Goal: Transaction & Acquisition: Purchase product/service

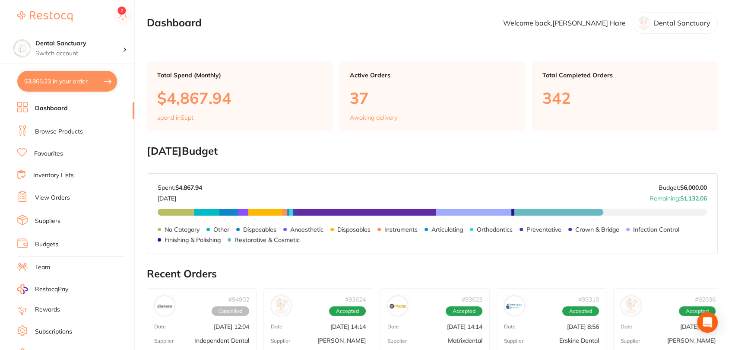
click at [84, 81] on button "$3,865.23 in your order" at bounding box center [67, 81] width 100 height 21
checkbox input "true"
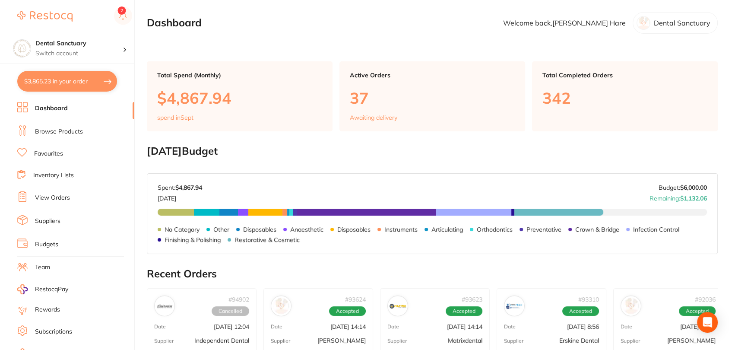
checkbox input "true"
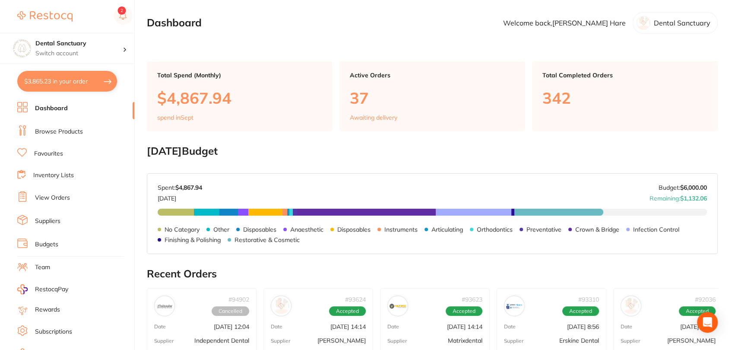
checkbox input "true"
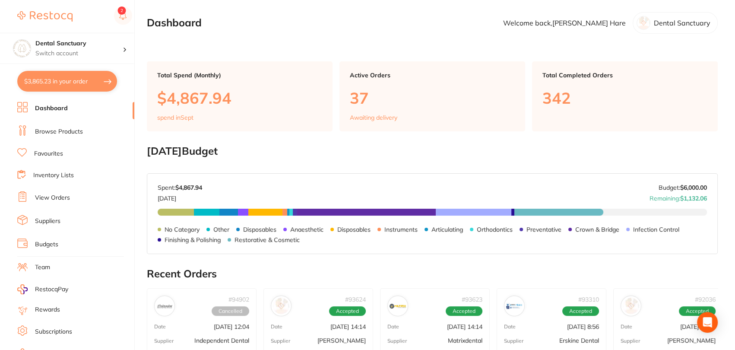
checkbox input "true"
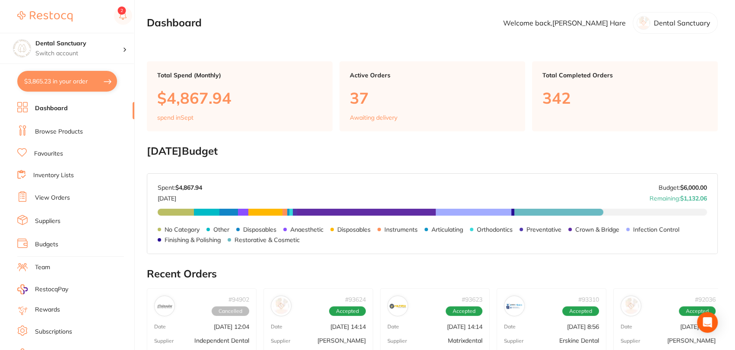
checkbox input "true"
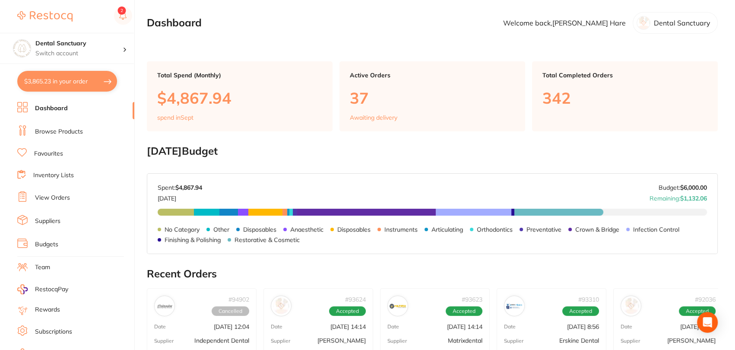
checkbox input "true"
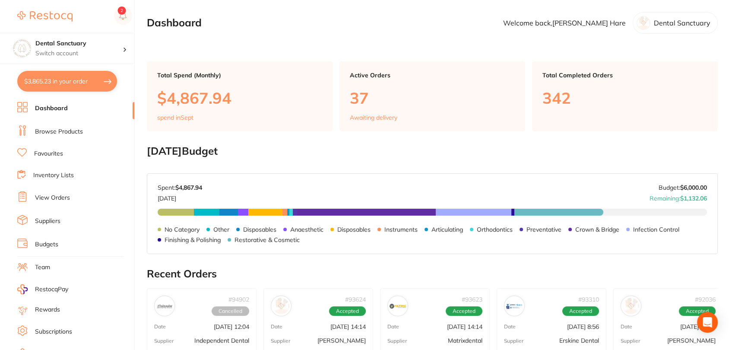
checkbox input "true"
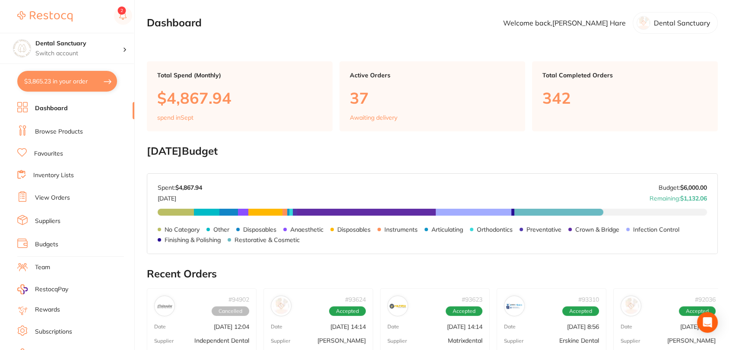
checkbox input "true"
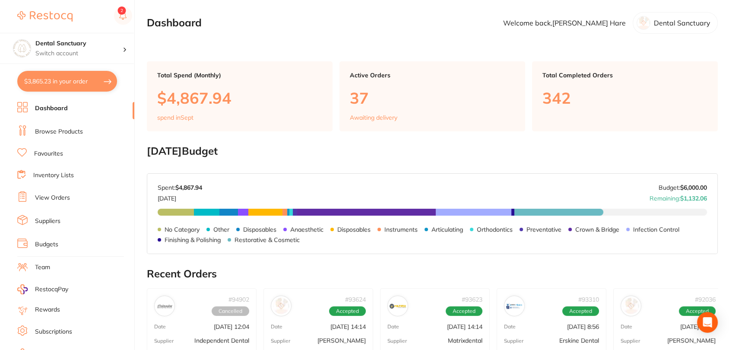
checkbox input "true"
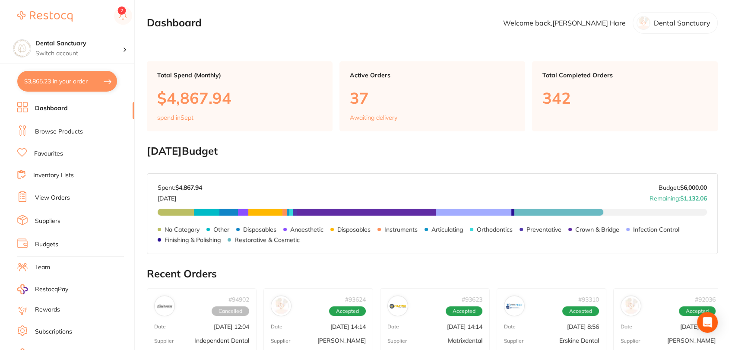
checkbox input "true"
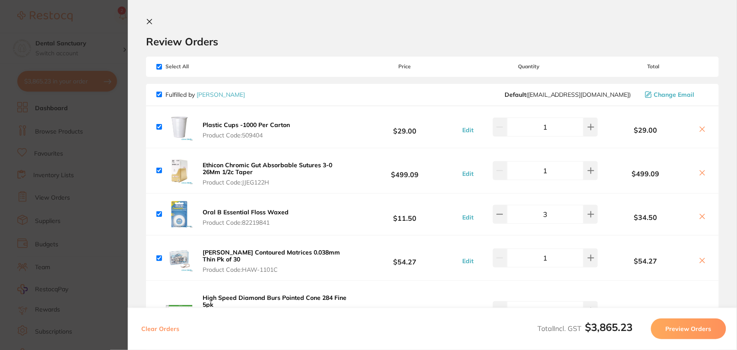
click at [149, 18] on section "Review Orders Your orders are being processed and we will notify you once we ha…" at bounding box center [432, 175] width 609 height 350
click at [147, 18] on icon at bounding box center [149, 21] width 7 height 7
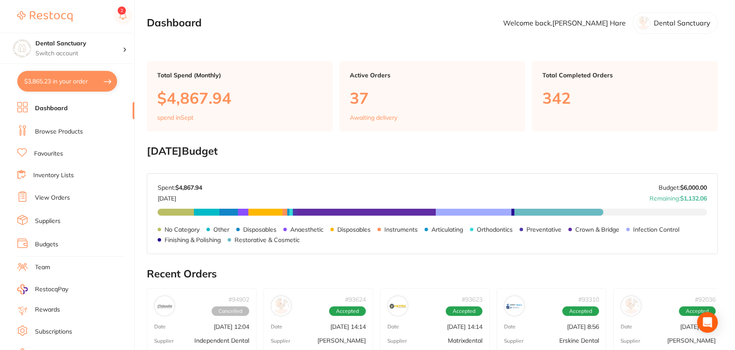
scroll to position [65, 0]
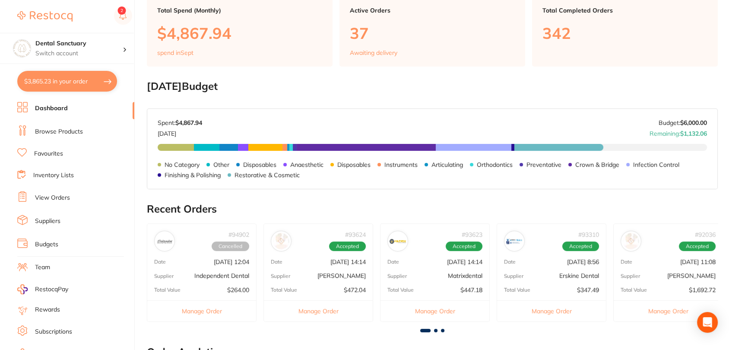
click at [49, 85] on button "$3,865.23 in your order" at bounding box center [67, 81] width 100 height 21
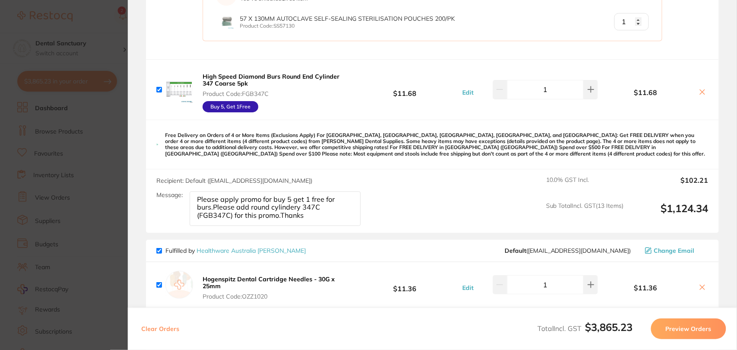
scroll to position [710, 0]
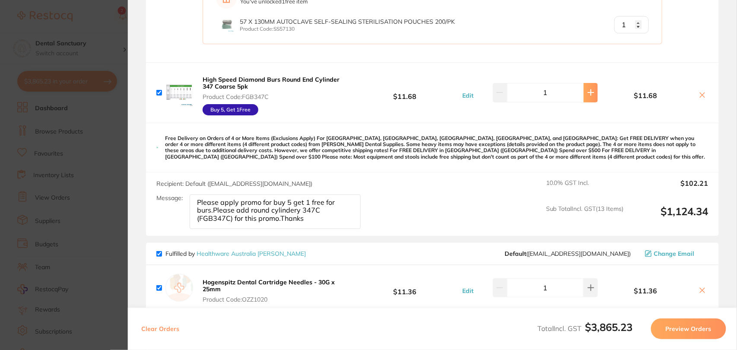
click at [592, 89] on icon at bounding box center [590, 92] width 7 height 7
type input "2"
click at [311, 219] on textarea "Please apply promo for buy 5 get 1 free for burs.Please add round cylindery 347…" at bounding box center [275, 211] width 171 height 35
drag, startPoint x: 311, startPoint y: 219, endPoint x: 213, endPoint y: 209, distance: 98.5
click at [213, 209] on textarea "Please apply promo for buy 5 get 1 free for burs.Please add round cylindery 347…" at bounding box center [275, 211] width 171 height 35
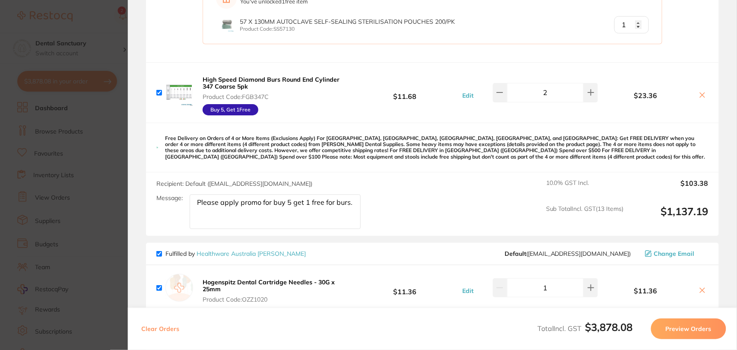
type textarea "Please apply promo for buy 5 get 1 free for burs."
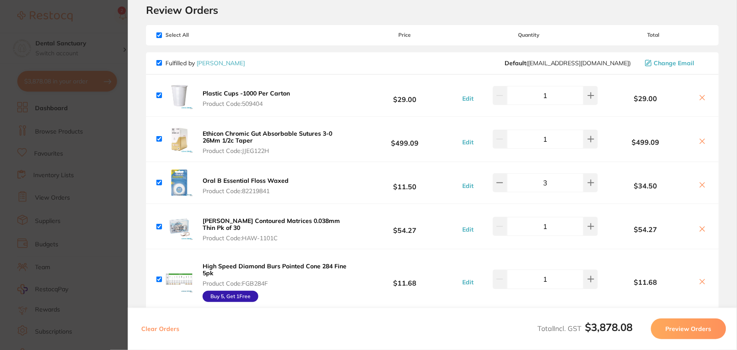
scroll to position [0, 0]
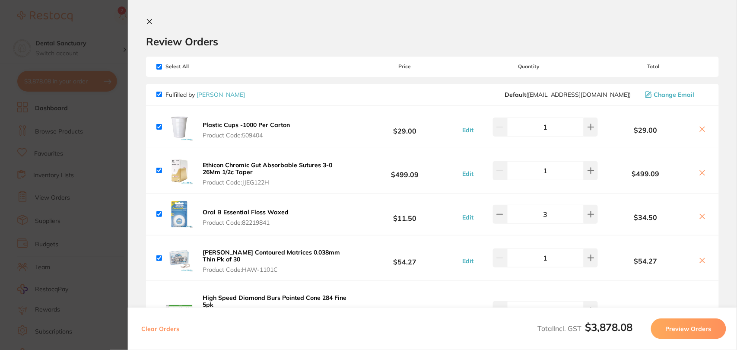
click at [160, 66] on input "checkbox" at bounding box center [159, 67] width 6 height 6
checkbox input "false"
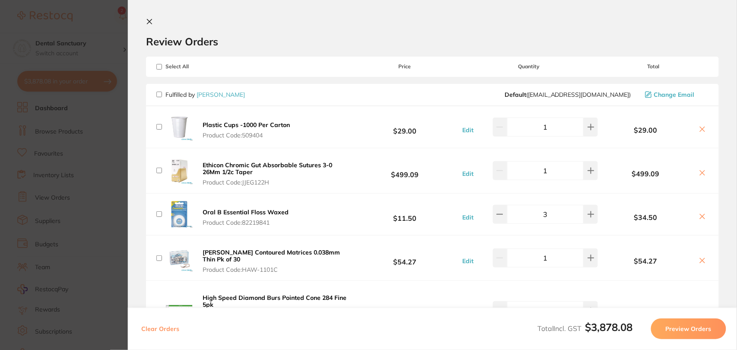
checkbox input "false"
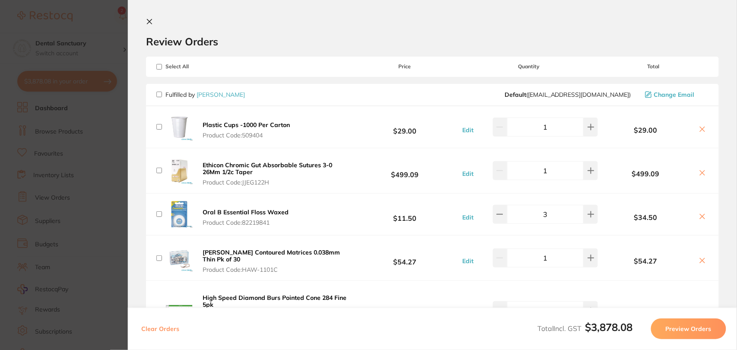
checkbox input "false"
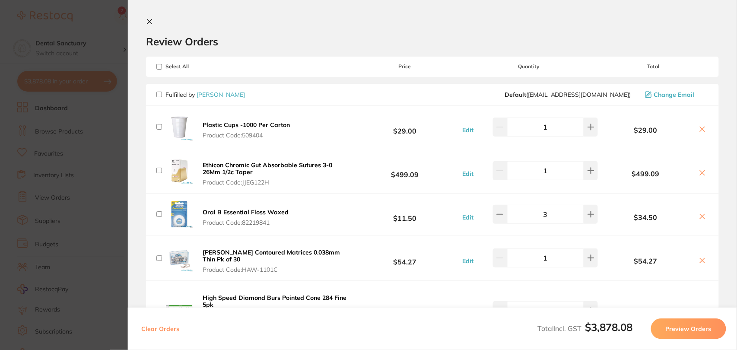
checkbox input "false"
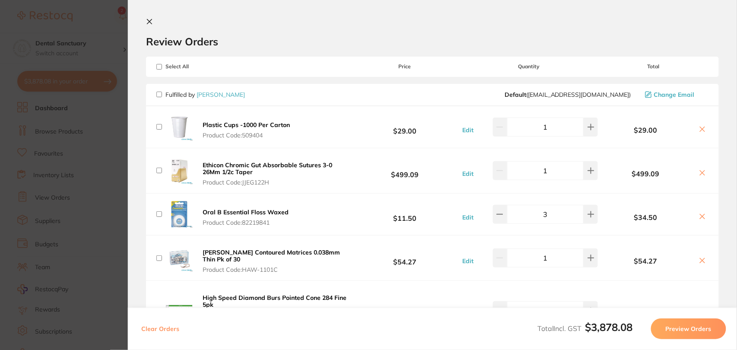
checkbox input "false"
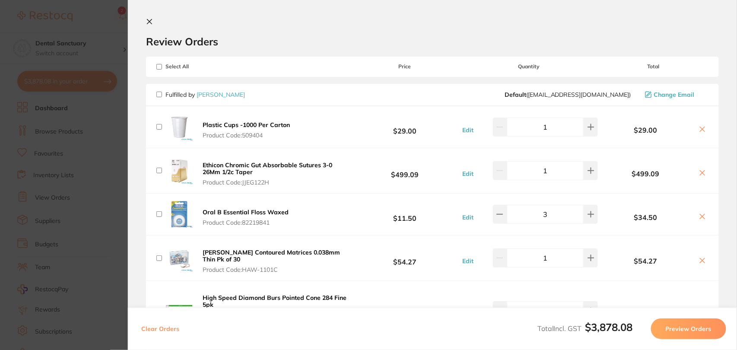
checkbox input "false"
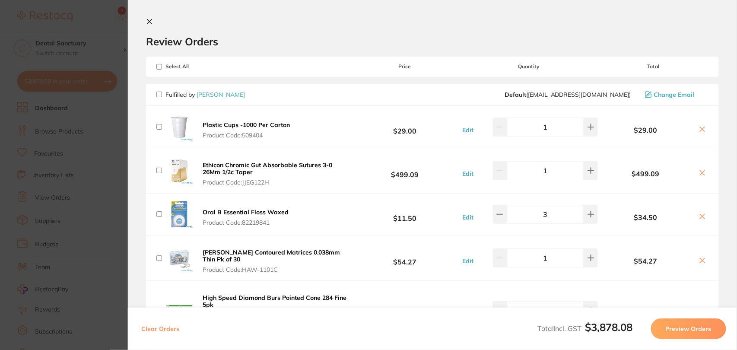
checkbox input "false"
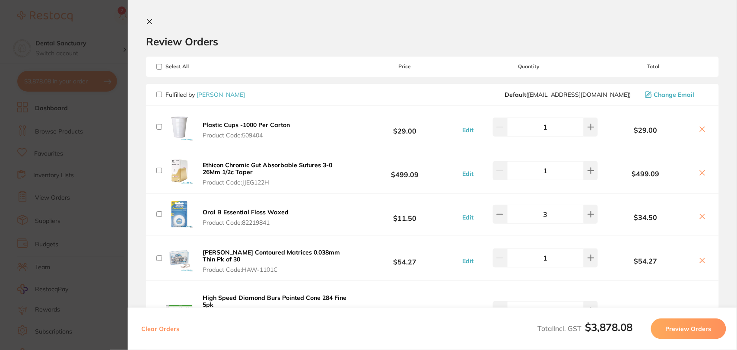
checkbox input "false"
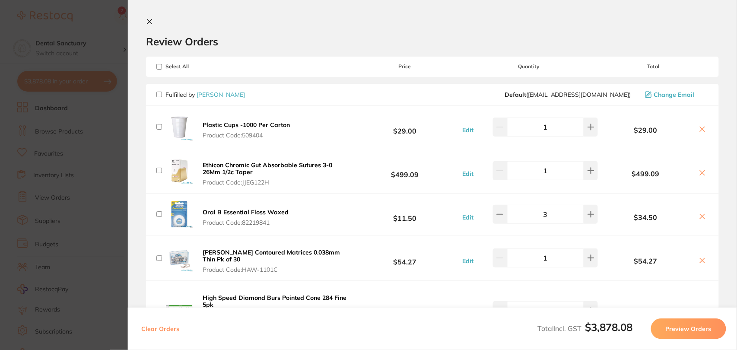
checkbox input "false"
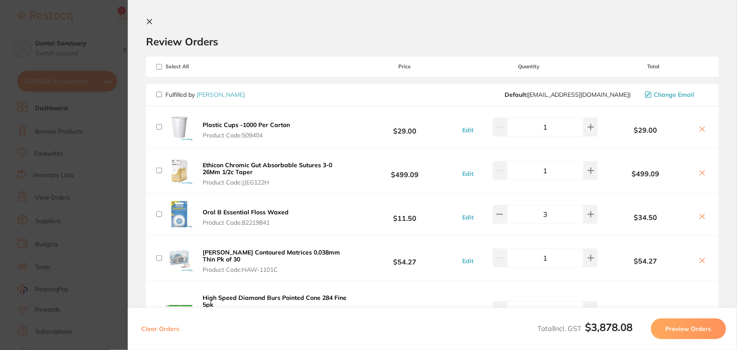
checkbox input "false"
click at [157, 95] on input "checkbox" at bounding box center [159, 95] width 6 height 6
checkbox input "true"
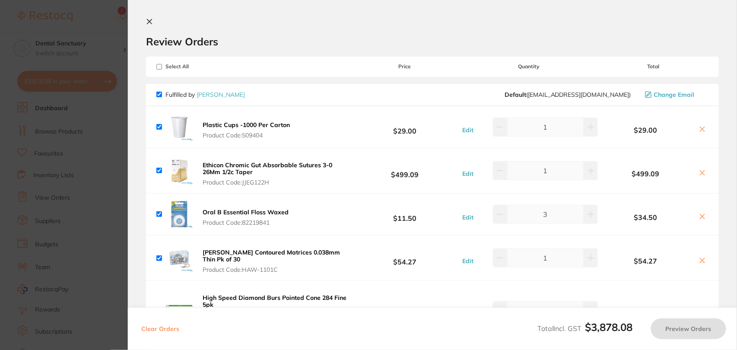
checkbox input "true"
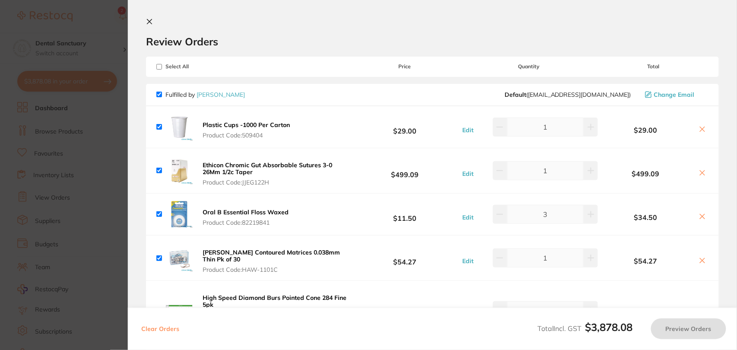
checkbox input "true"
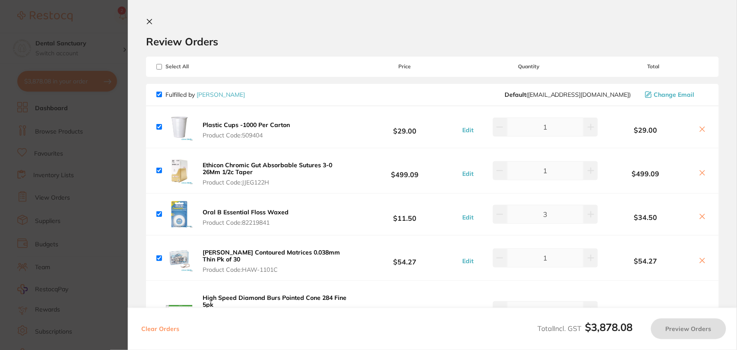
checkbox input "true"
click at [688, 327] on button "Preview Orders" at bounding box center [688, 328] width 75 height 21
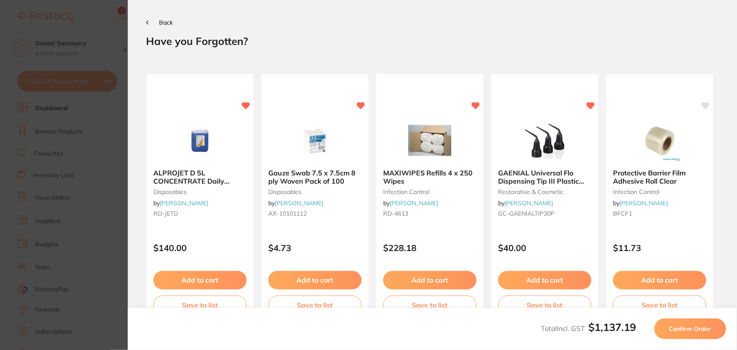
click at [688, 327] on span "Confirm Order" at bounding box center [690, 329] width 42 height 8
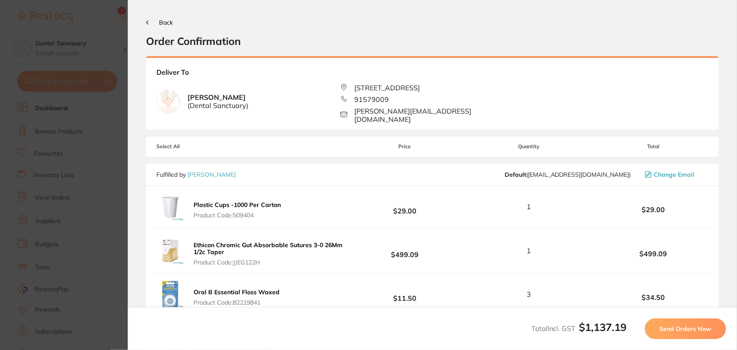
click at [688, 327] on span "Send Orders Now" at bounding box center [686, 329] width 52 height 8
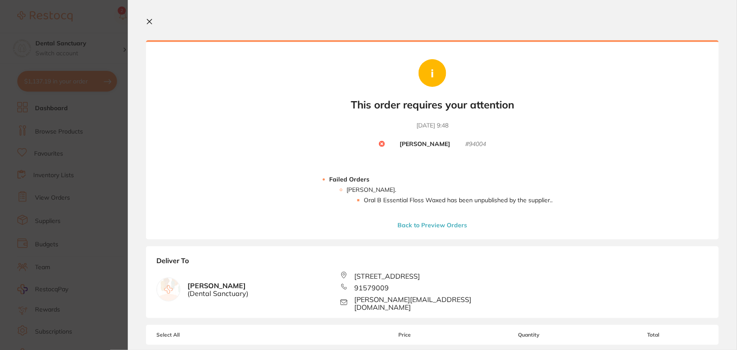
click at [151, 24] on icon at bounding box center [149, 21] width 7 height 7
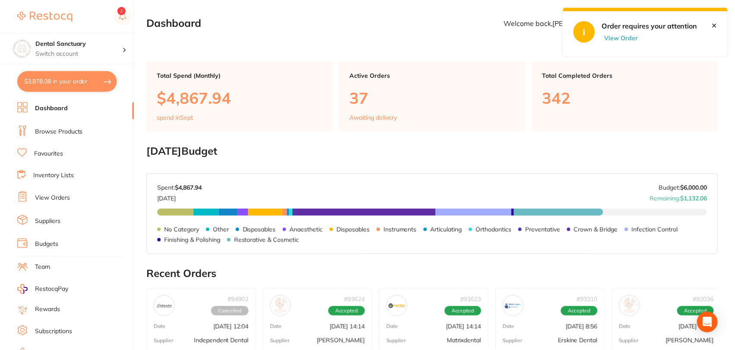
scroll to position [65, 0]
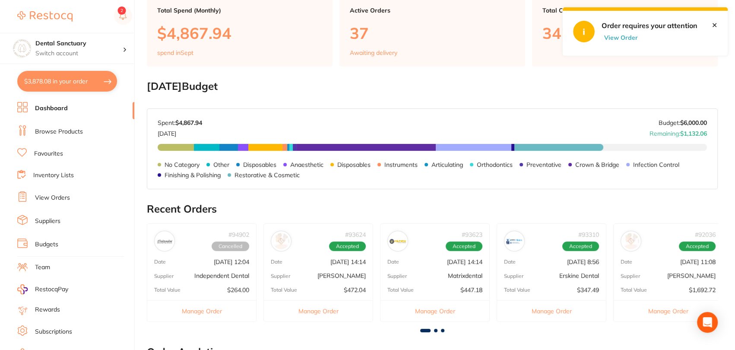
click at [615, 35] on button "View Order" at bounding box center [623, 38] width 43 height 8
checkbox input "true"
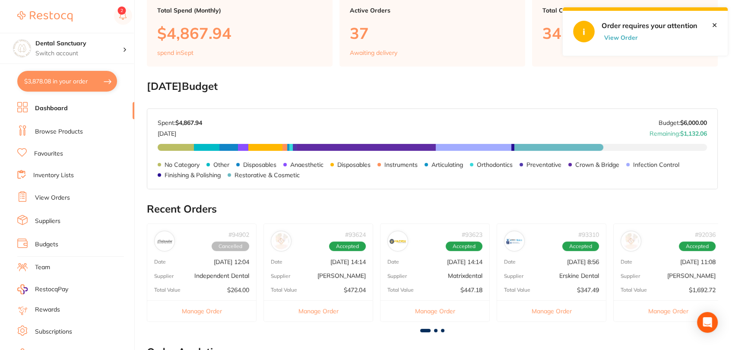
checkbox input "true"
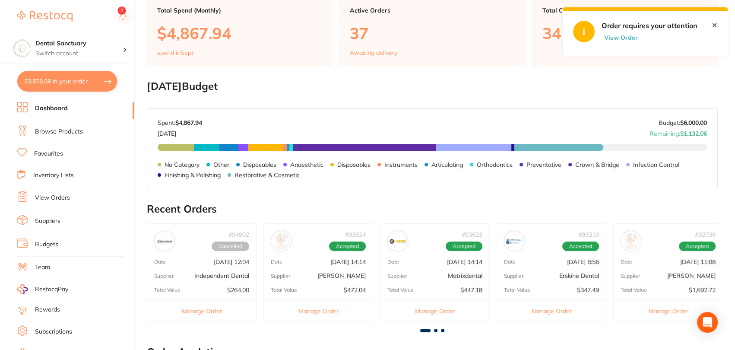
checkbox input "true"
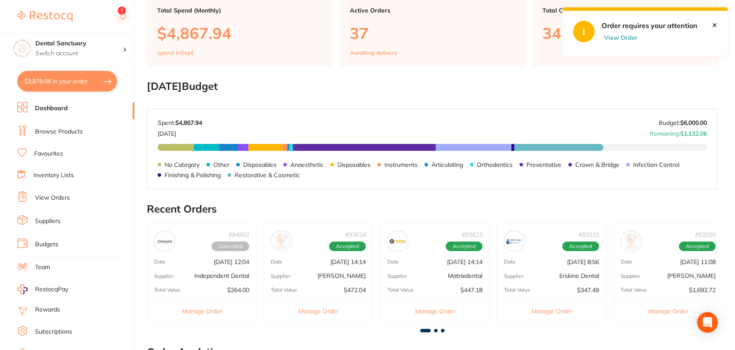
checkbox input "true"
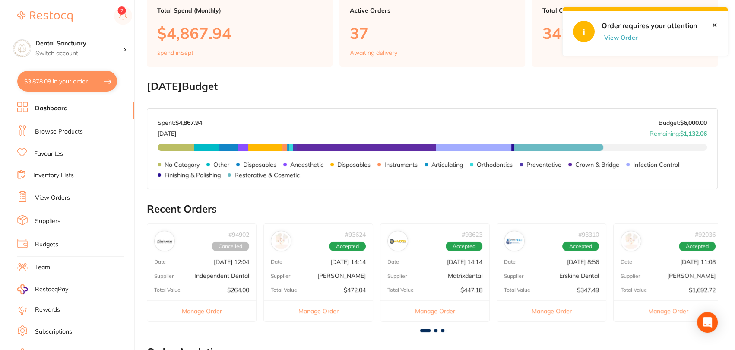
checkbox input "true"
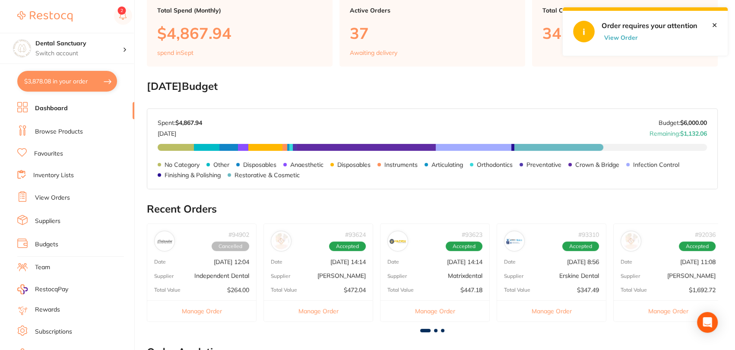
checkbox input "true"
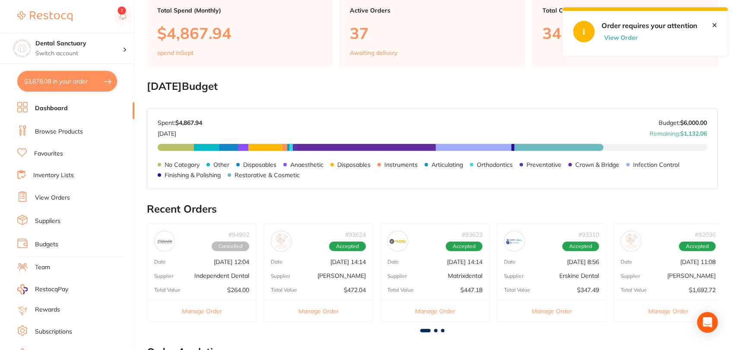
checkbox input "true"
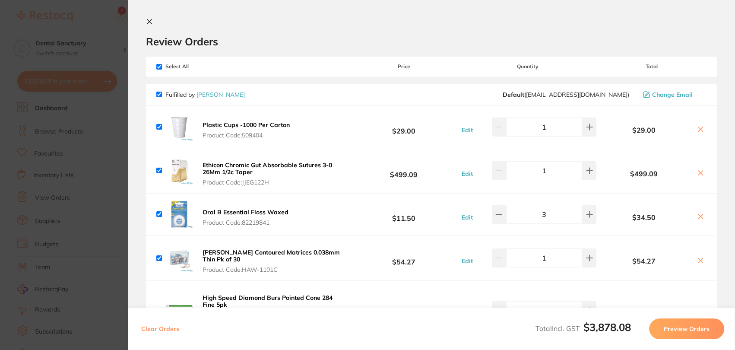
scroll to position [0, 0]
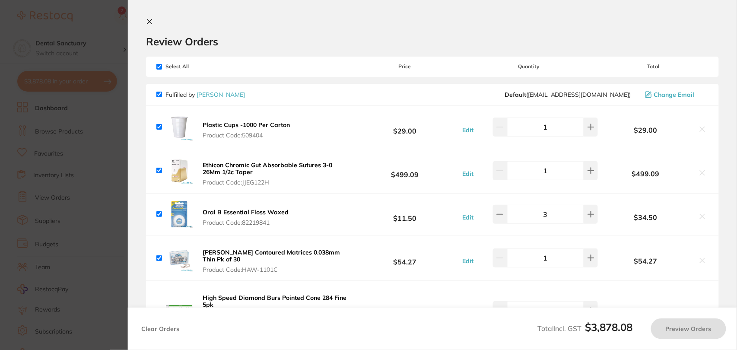
click at [158, 216] on input "checkbox" at bounding box center [159, 214] width 6 height 6
checkbox input "false"
click at [159, 98] on span "Fulfilled by [PERSON_NAME]" at bounding box center [200, 95] width 89 height 8
click at [160, 92] on input "checkbox" at bounding box center [159, 95] width 6 height 6
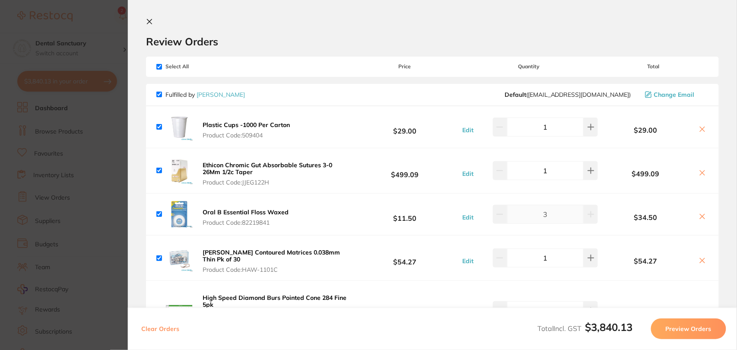
checkbox input "true"
click at [160, 66] on input "checkbox" at bounding box center [159, 67] width 6 height 6
checkbox input "false"
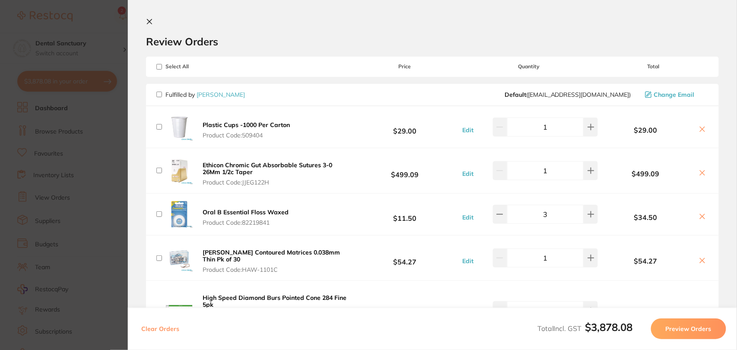
checkbox input "false"
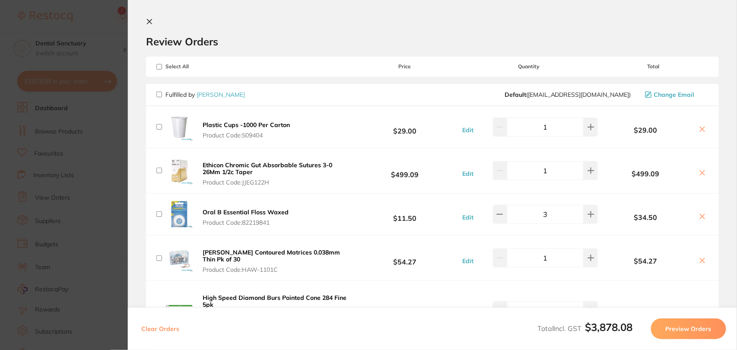
checkbox input "false"
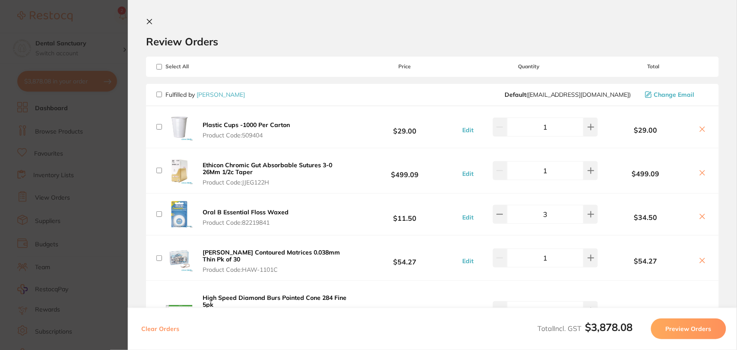
checkbox input "false"
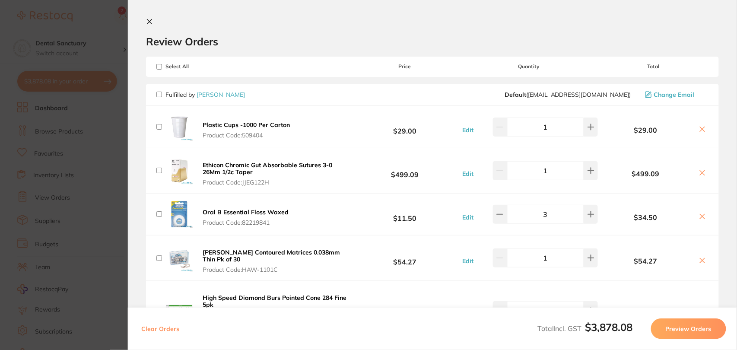
checkbox input "false"
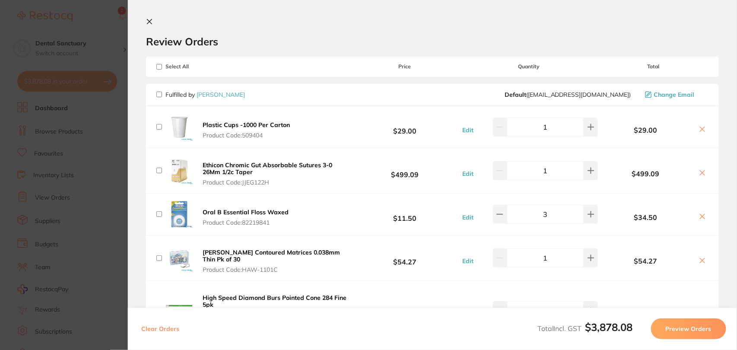
checkbox input "false"
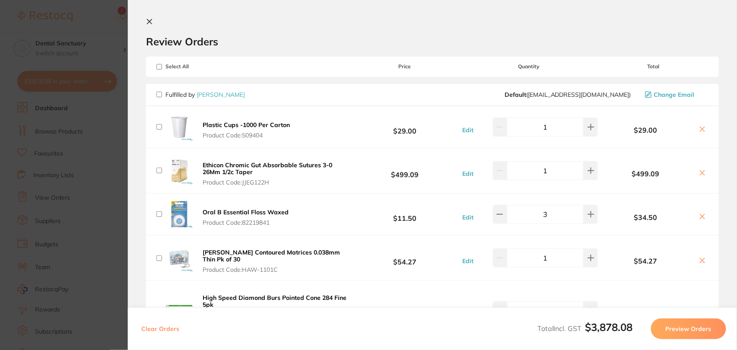
checkbox input "false"
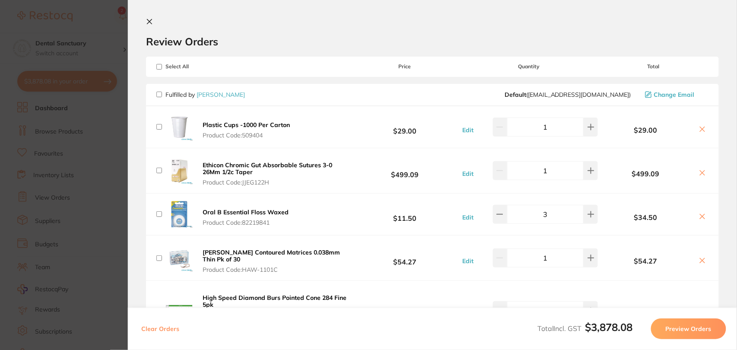
checkbox input "false"
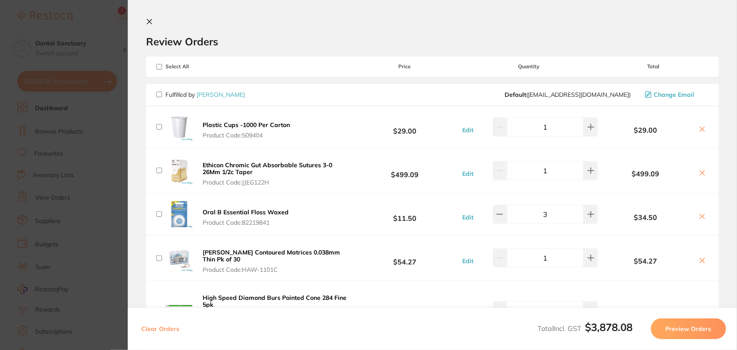
checkbox input "false"
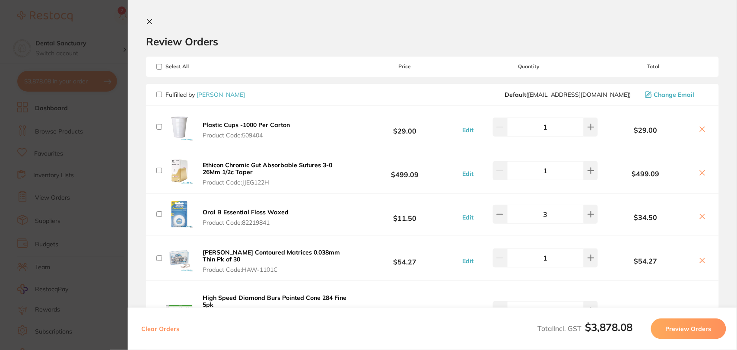
checkbox input "false"
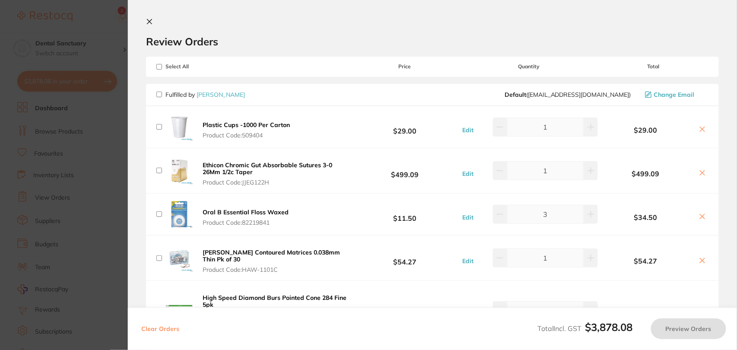
click at [159, 96] on input "checkbox" at bounding box center [159, 95] width 6 height 6
checkbox input "true"
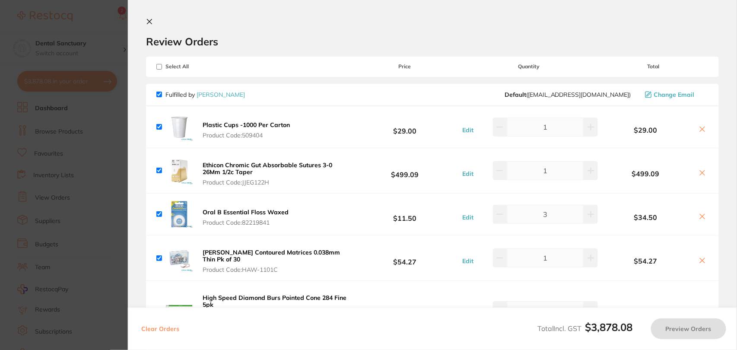
checkbox input "true"
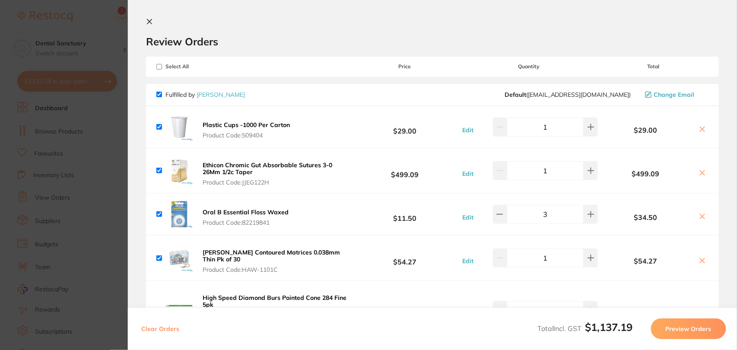
click at [158, 214] on input "checkbox" at bounding box center [159, 214] width 6 height 6
click at [696, 324] on button "Preview Orders" at bounding box center [688, 328] width 75 height 21
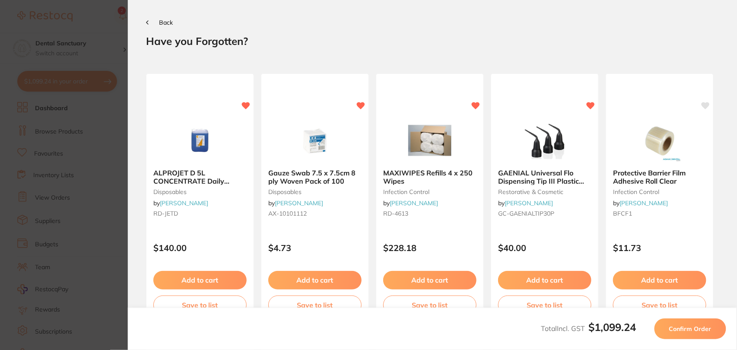
click at [696, 324] on button "Confirm Order" at bounding box center [690, 328] width 72 height 21
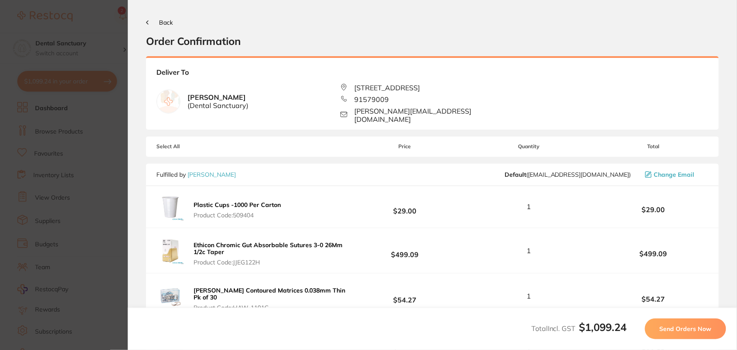
click at [696, 324] on button "Send Orders Now" at bounding box center [685, 328] width 81 height 21
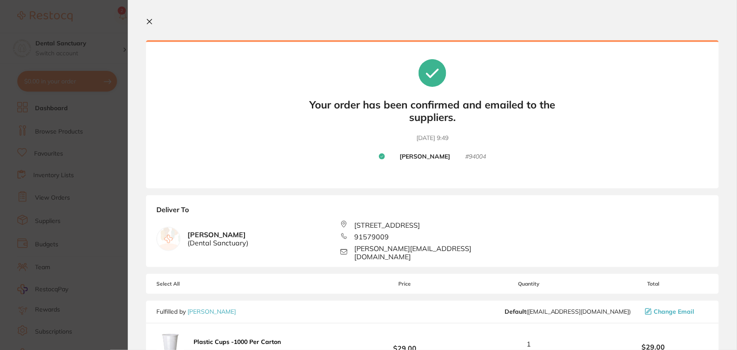
click at [149, 20] on icon at bounding box center [149, 21] width 5 height 5
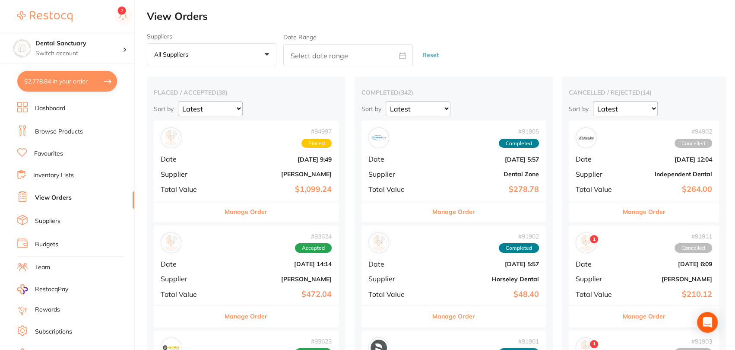
click at [57, 154] on link "Favourites" at bounding box center [48, 153] width 29 height 9
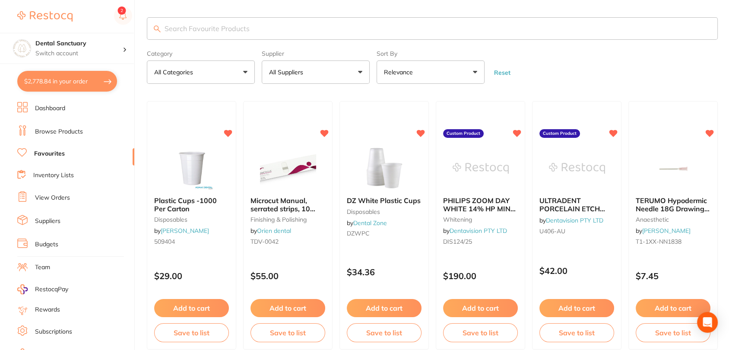
click at [222, 24] on input "search" at bounding box center [432, 28] width 571 height 22
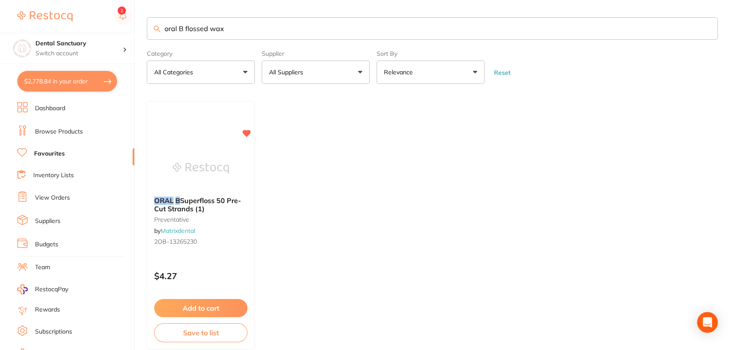
click at [210, 29] on input "oral B flossed wax" at bounding box center [432, 28] width 571 height 22
click at [234, 25] on input "oral B floss wax" at bounding box center [432, 28] width 571 height 22
click at [707, 29] on input "oral B \\" at bounding box center [432, 28] width 571 height 22
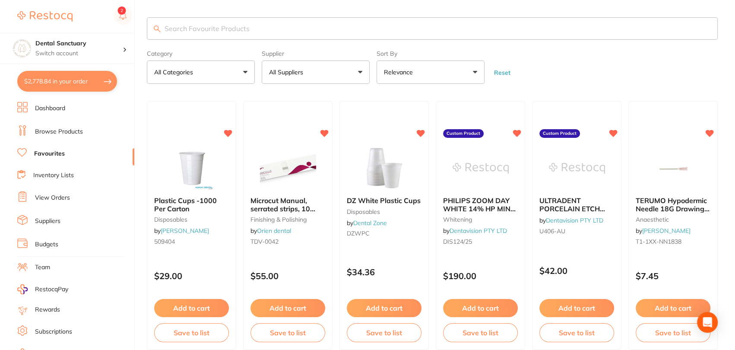
click at [299, 30] on input "search" at bounding box center [432, 28] width 571 height 22
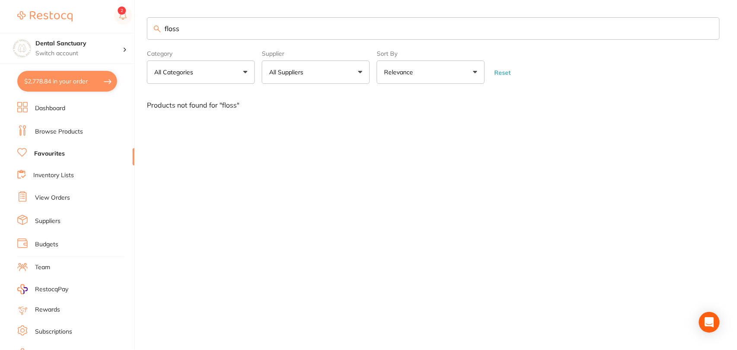
click at [710, 29] on input "floss" at bounding box center [433, 28] width 573 height 22
